Goal: Information Seeking & Learning: Learn about a topic

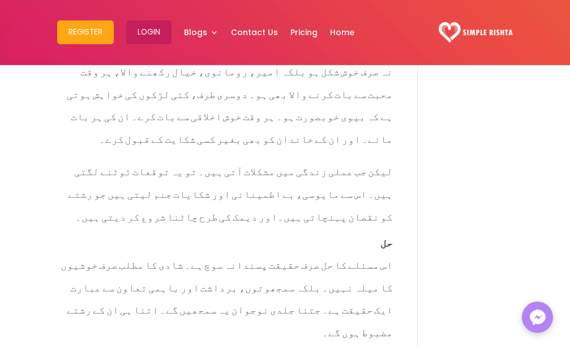
scroll to position [886, 0]
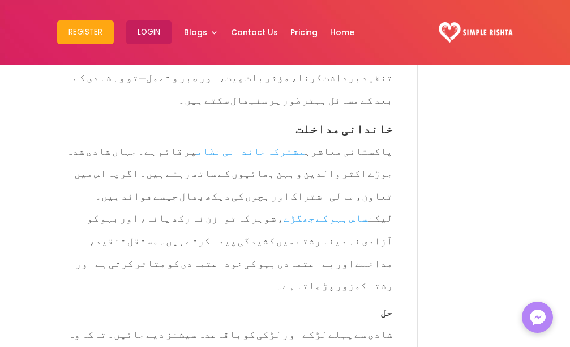
scroll to position [1463, 0]
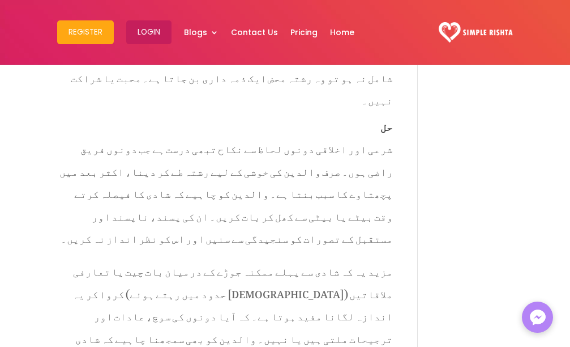
scroll to position [3449, 0]
